Goal: Check status: Check status

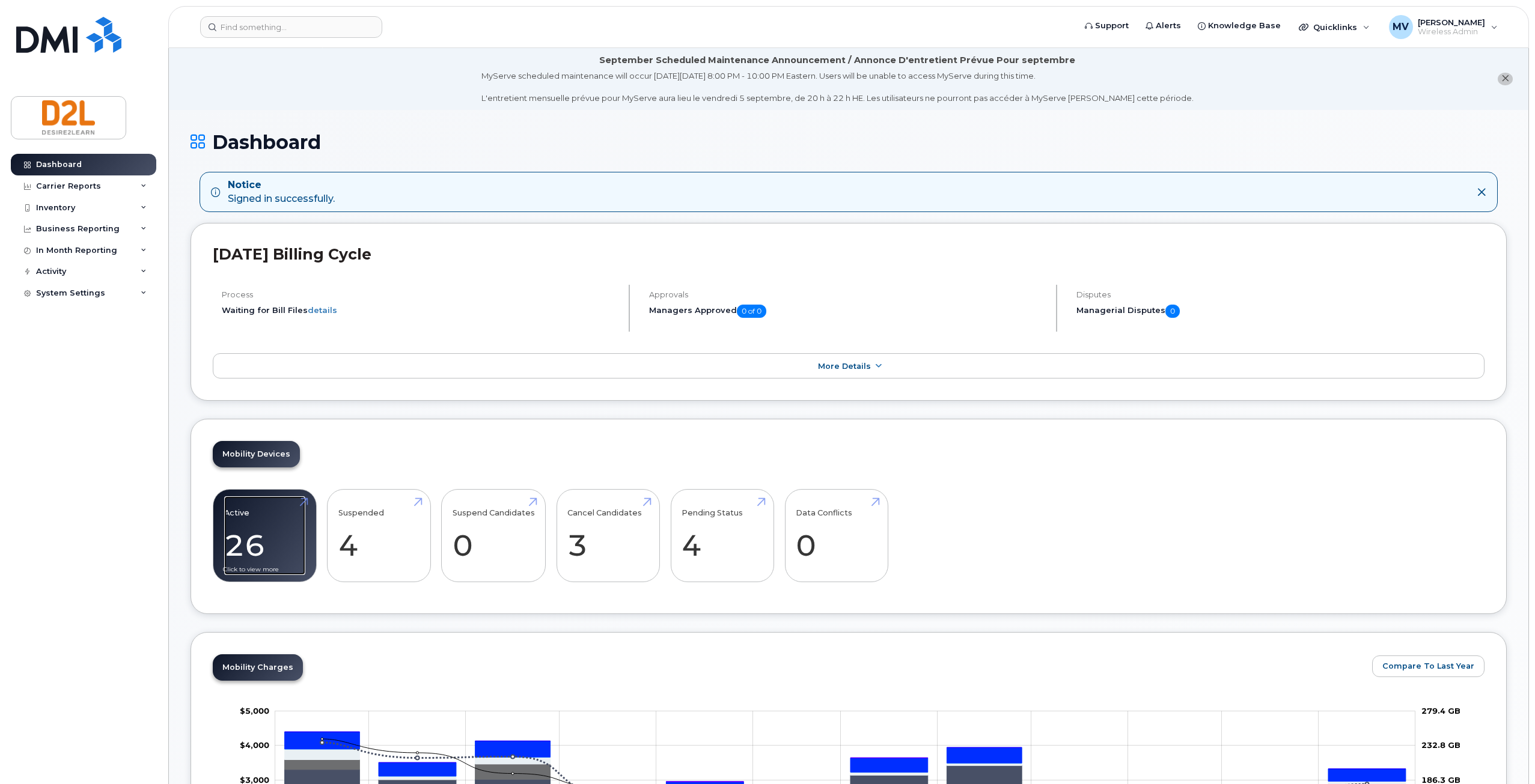
click at [254, 548] on link "Active 26 -73%" at bounding box center [265, 536] width 81 height 79
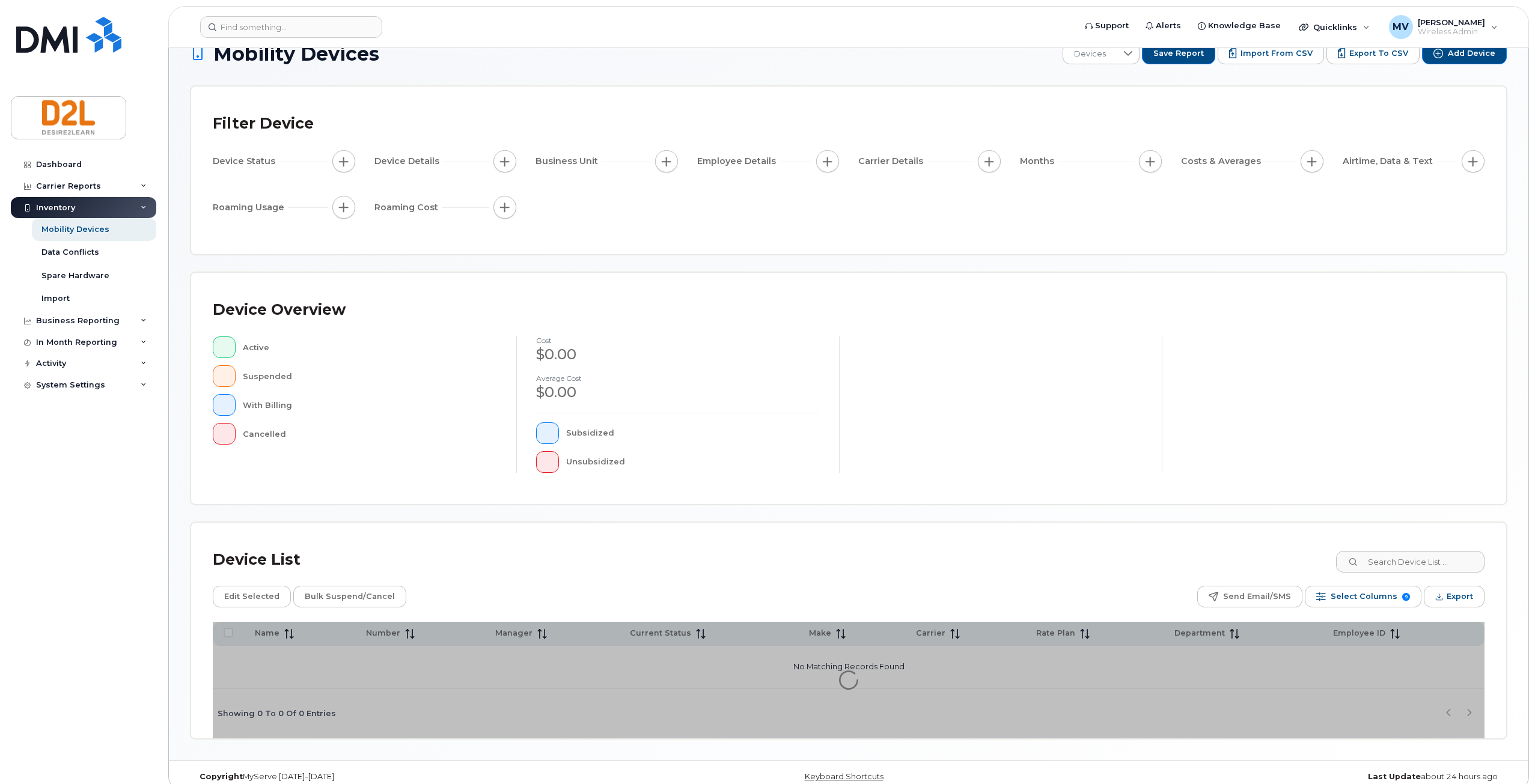
scroll to position [42, 0]
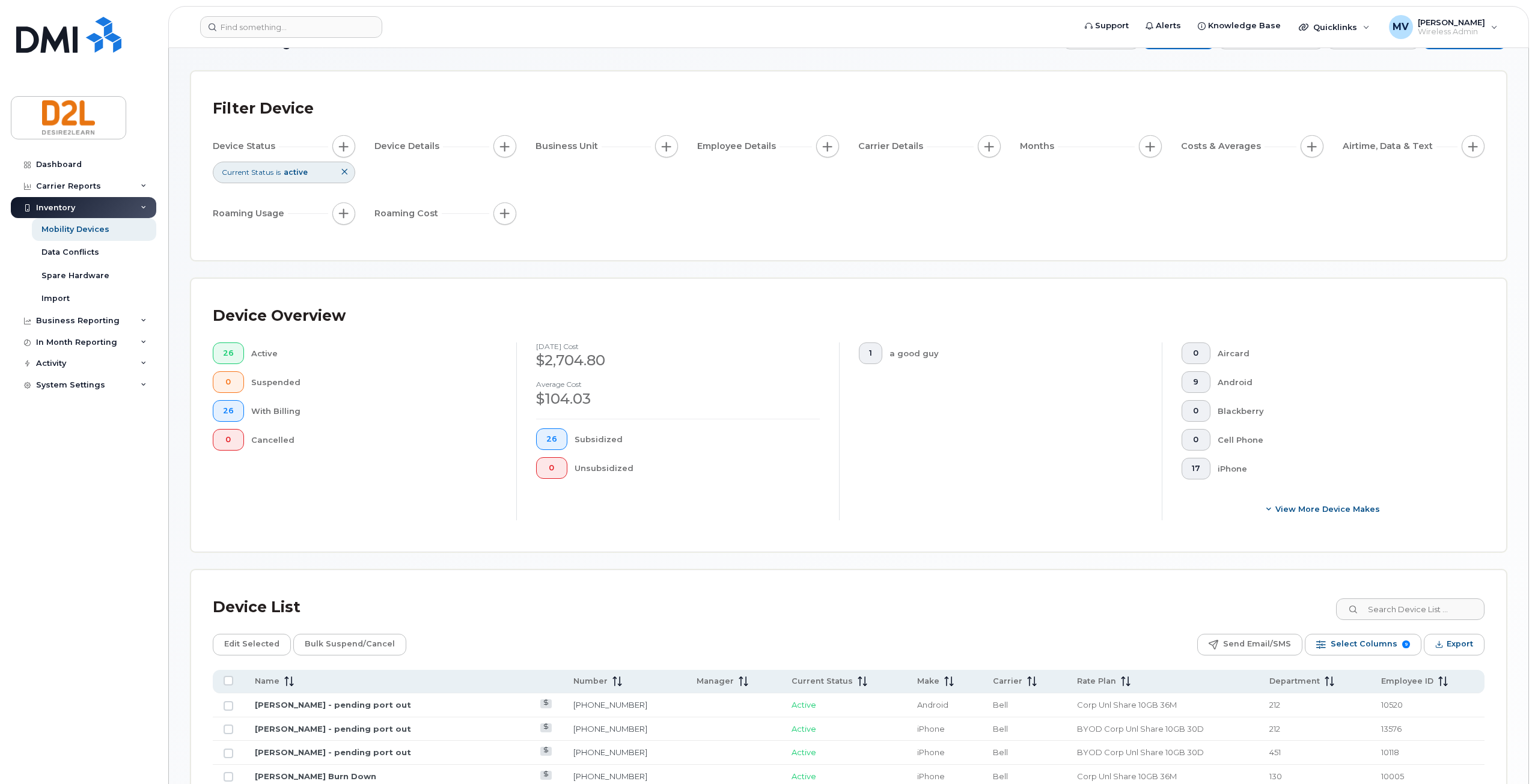
scroll to position [102, 0]
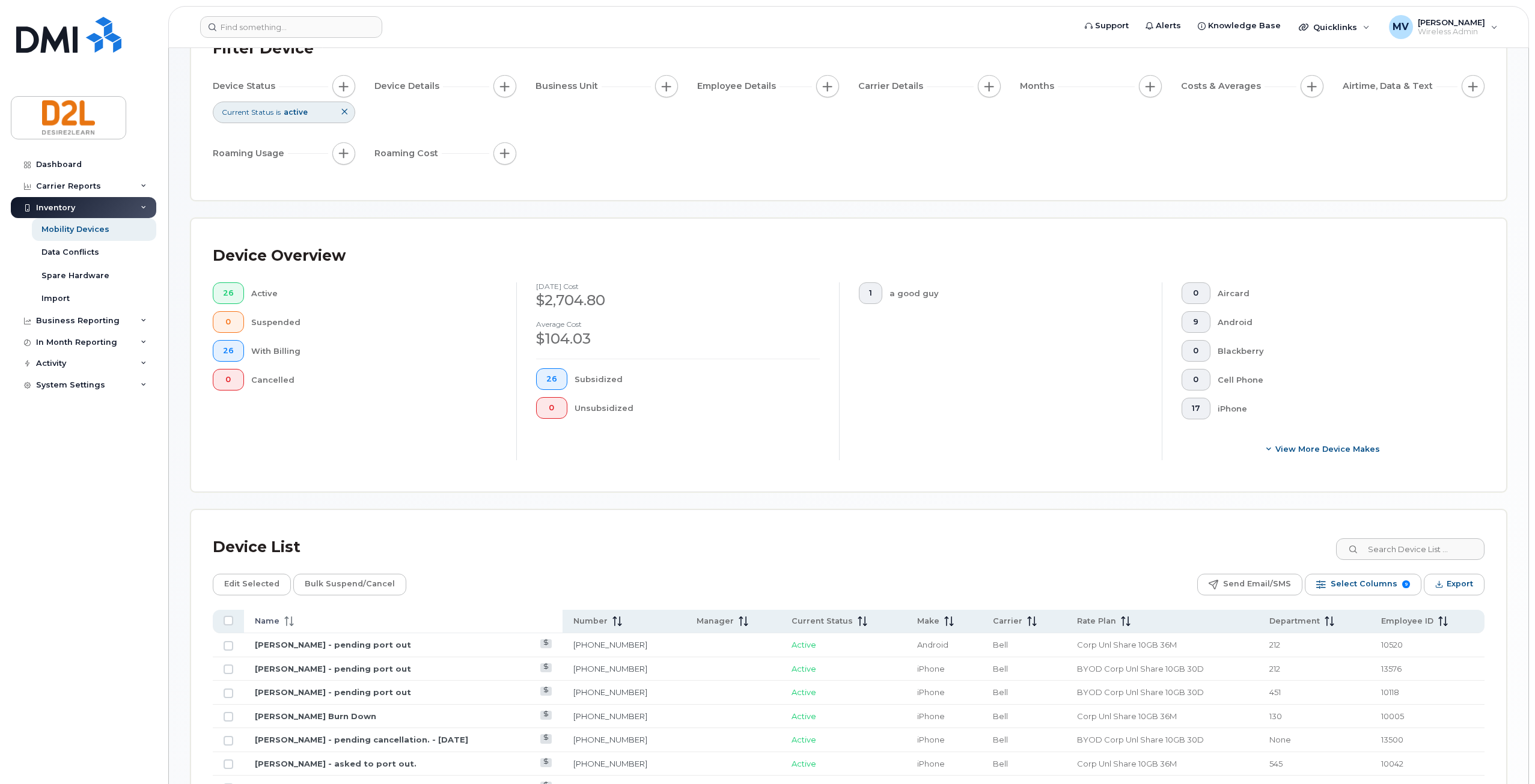
click at [265, 620] on span "Name" at bounding box center [267, 621] width 25 height 11
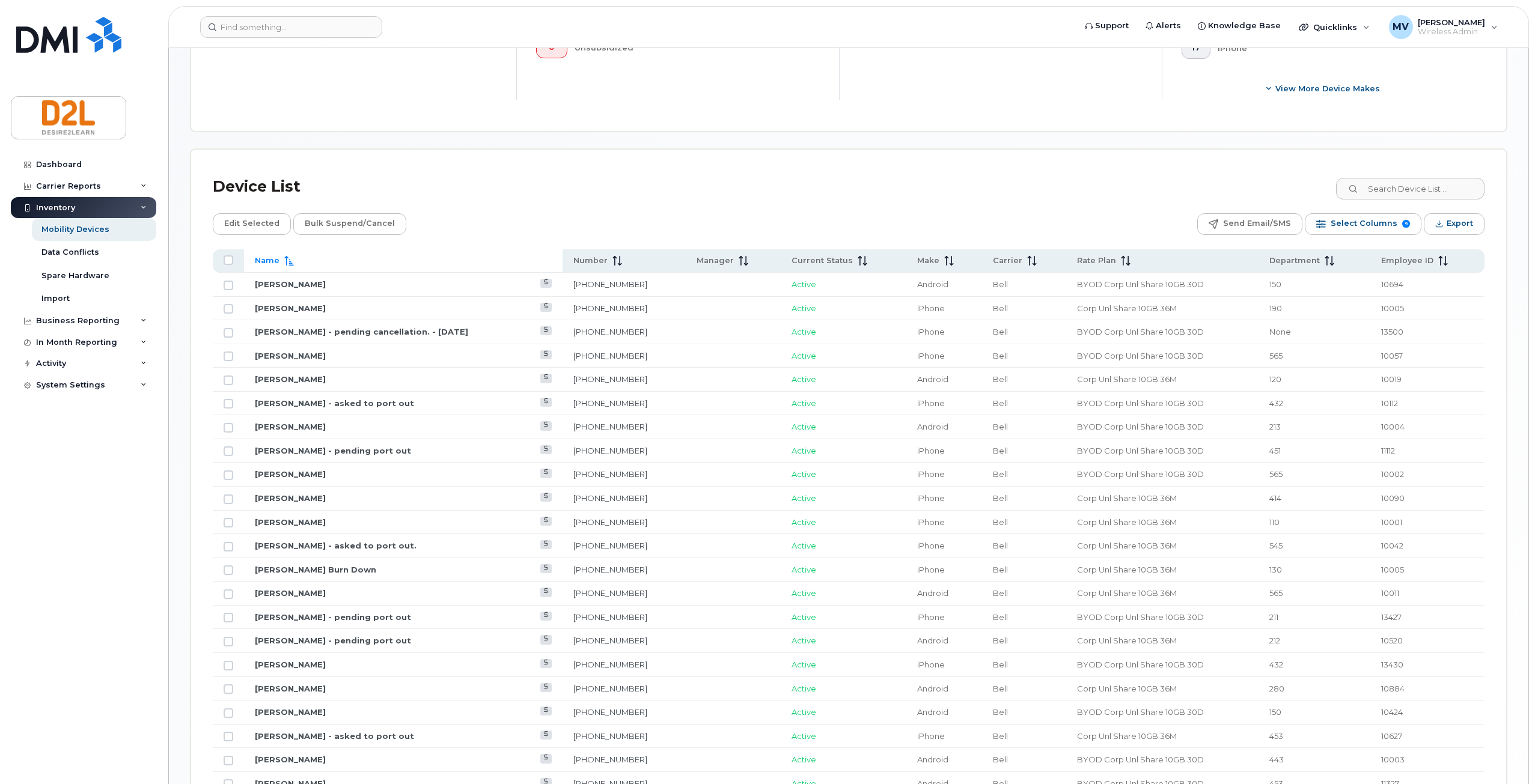
scroll to position [523, 0]
